Goal: Information Seeking & Learning: Understand process/instructions

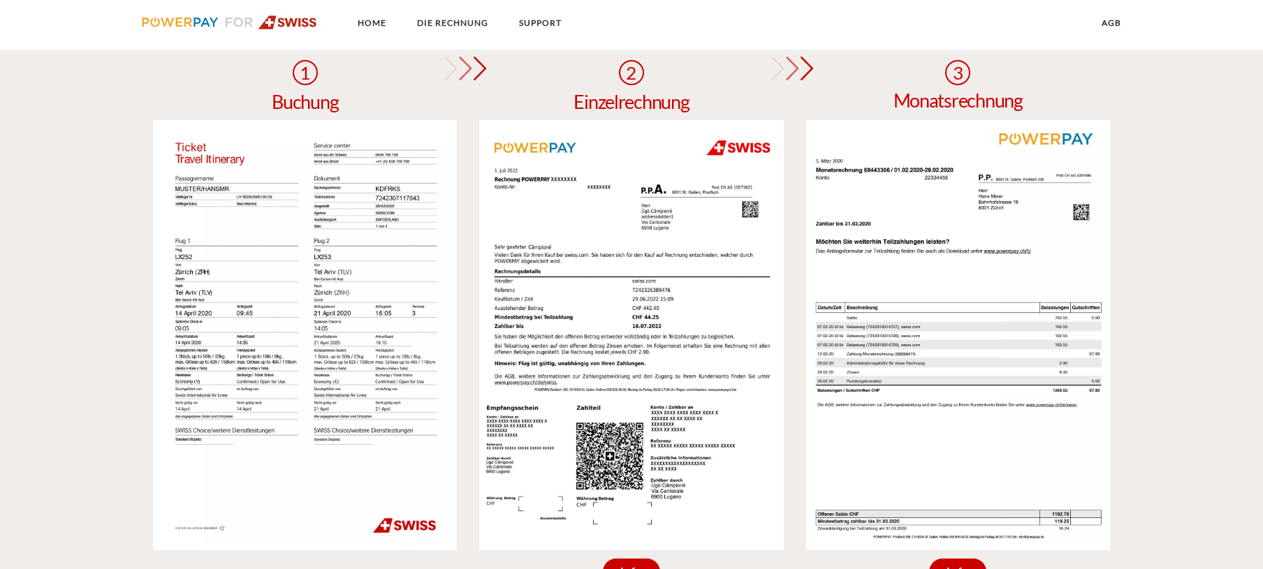
scroll to position [1328, 0]
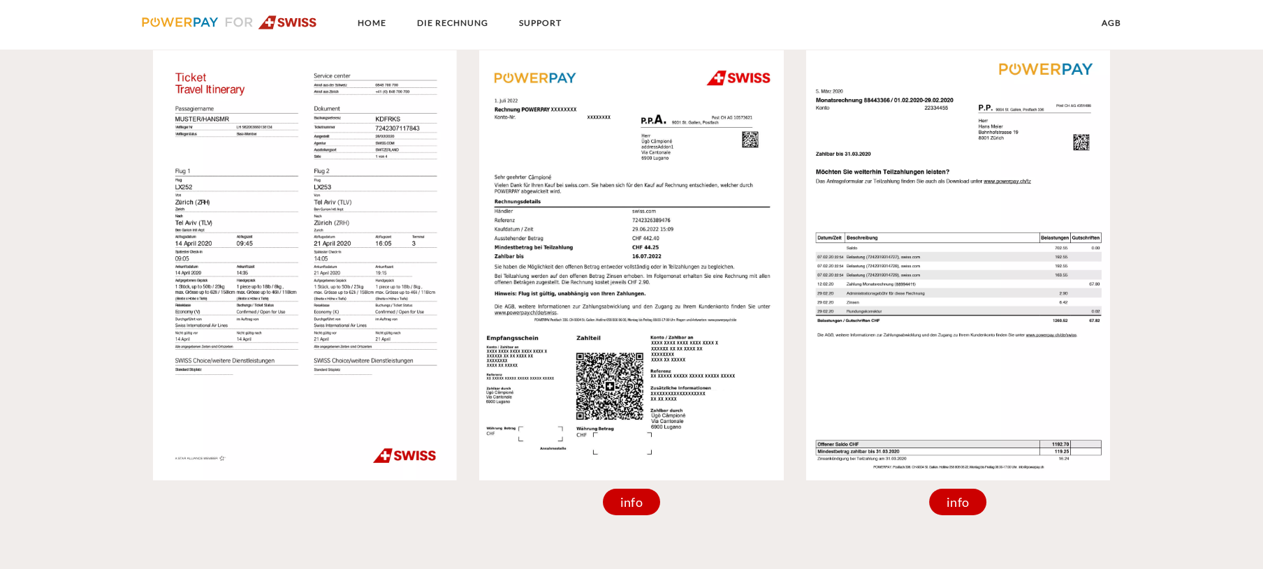
click at [293, 221] on img at bounding box center [305, 265] width 304 height 430
click at [630, 501] on div "info" at bounding box center [631, 502] width 57 height 27
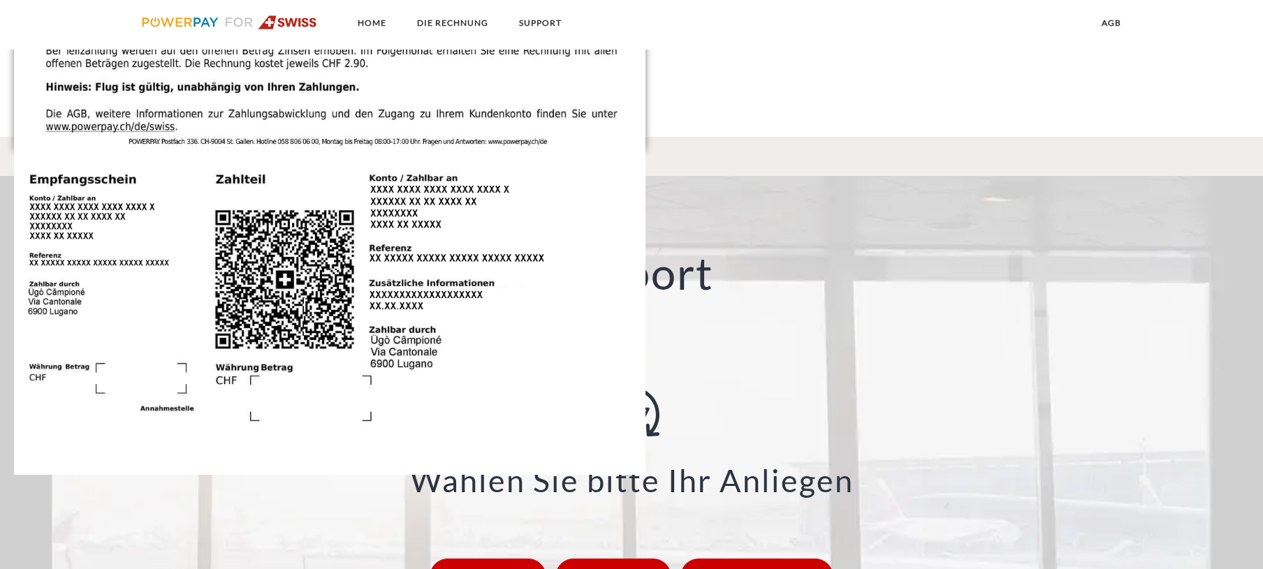
scroll to position [1887, 0]
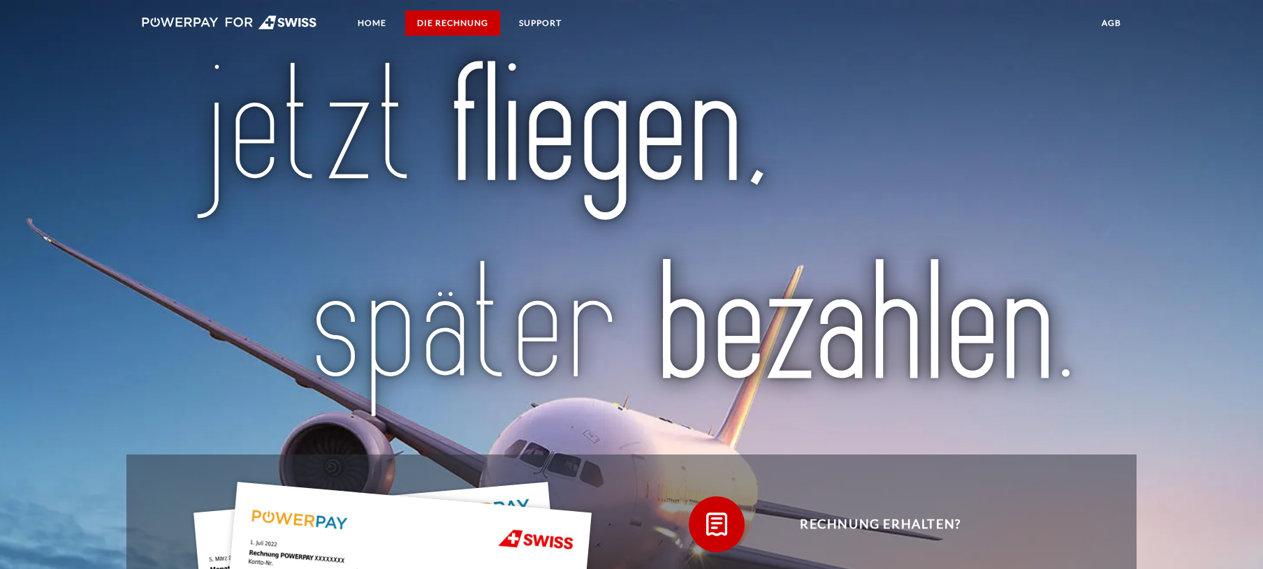
click at [445, 19] on link "DIE RECHNUNG" at bounding box center [452, 22] width 95 height 25
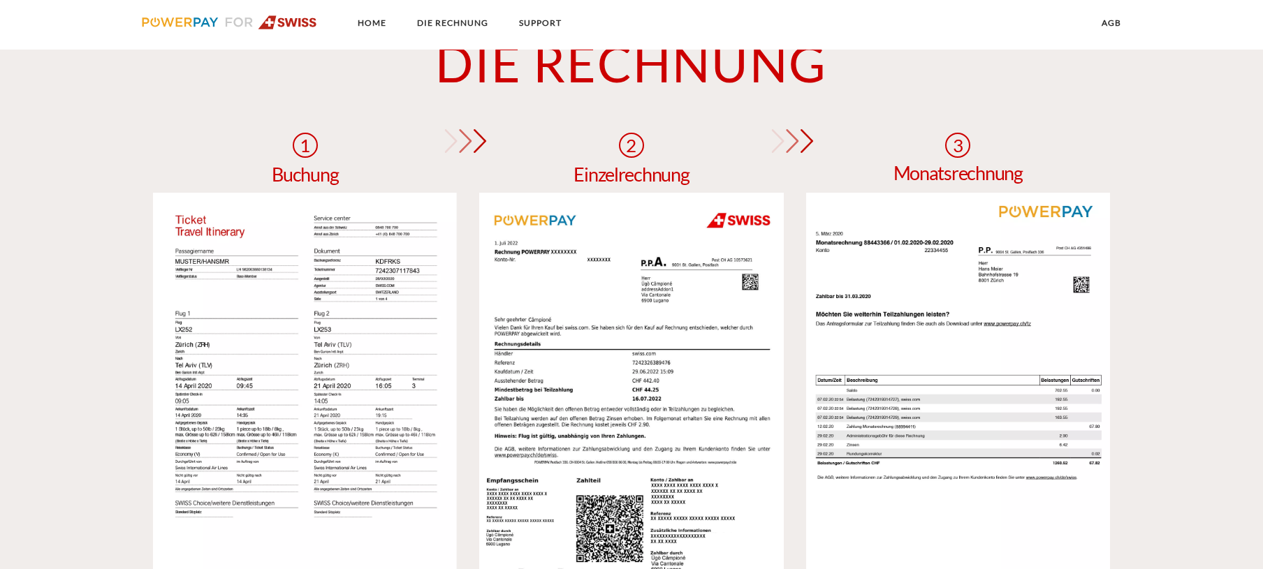
scroll to position [1325, 0]
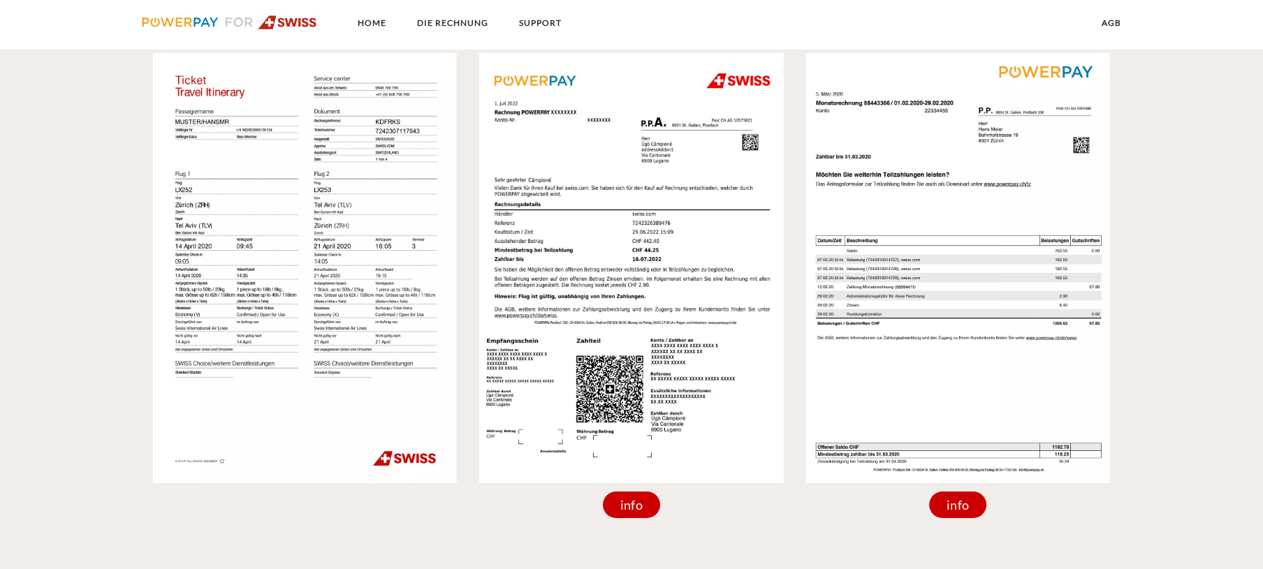
click at [312, 268] on img at bounding box center [305, 268] width 304 height 430
click at [313, 268] on img at bounding box center [305, 268] width 304 height 430
click at [628, 510] on div "info" at bounding box center [631, 505] width 57 height 27
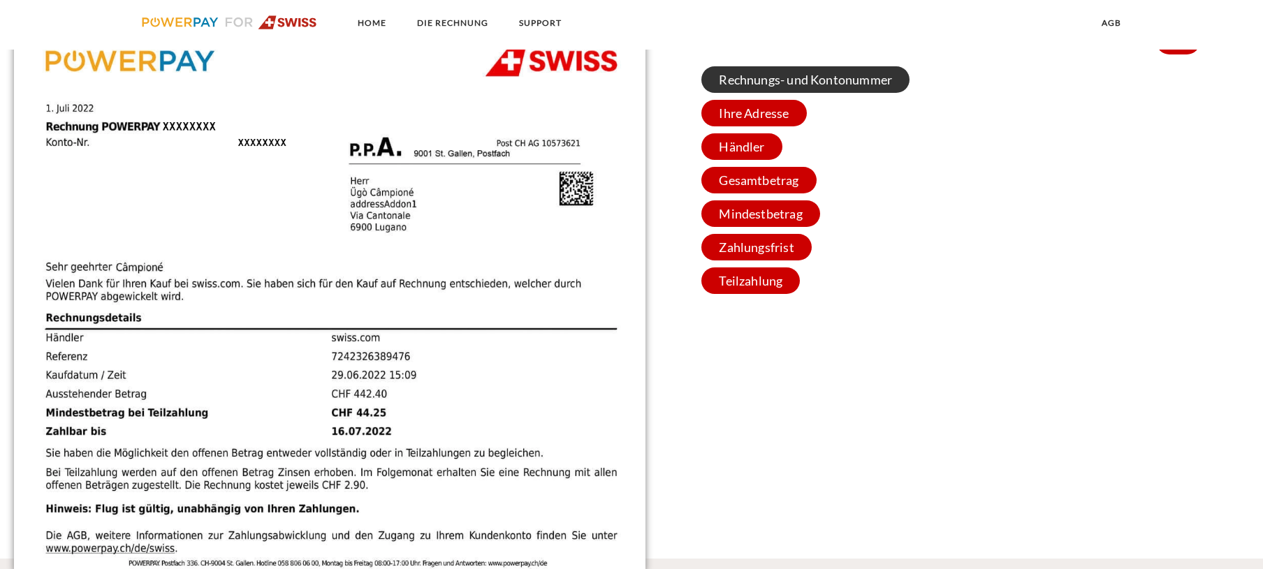
click at [749, 82] on span "Rechnungs- und Kontonummer" at bounding box center [806, 79] width 208 height 27
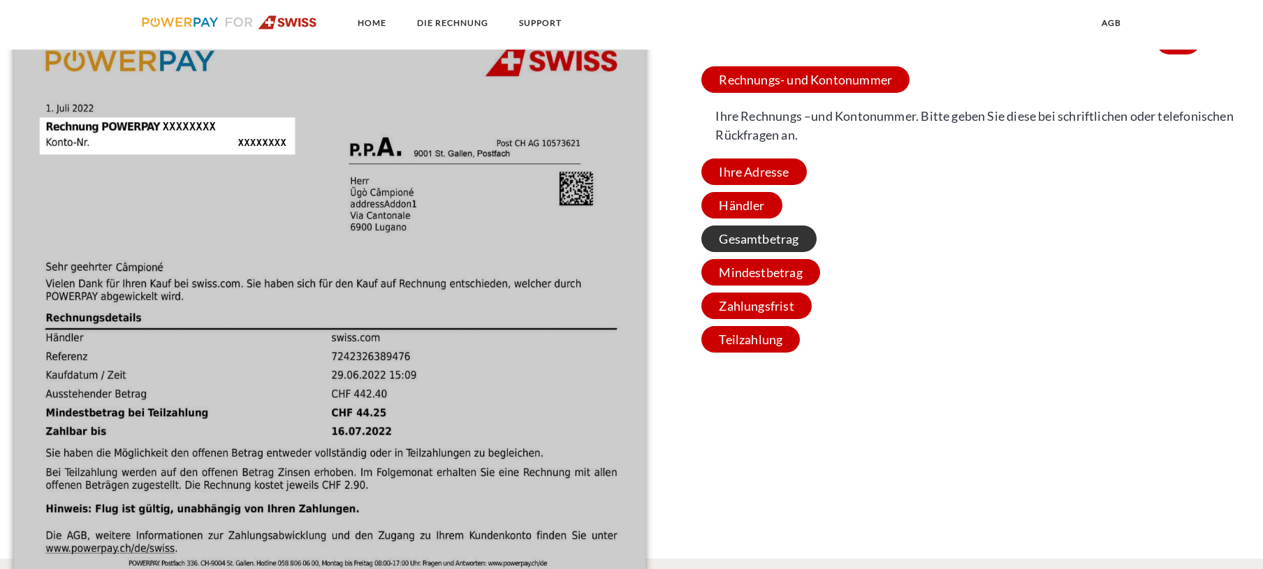
click at [750, 237] on span "Gesamtbetrag" at bounding box center [759, 239] width 115 height 27
